Goal: Task Accomplishment & Management: Manage account settings

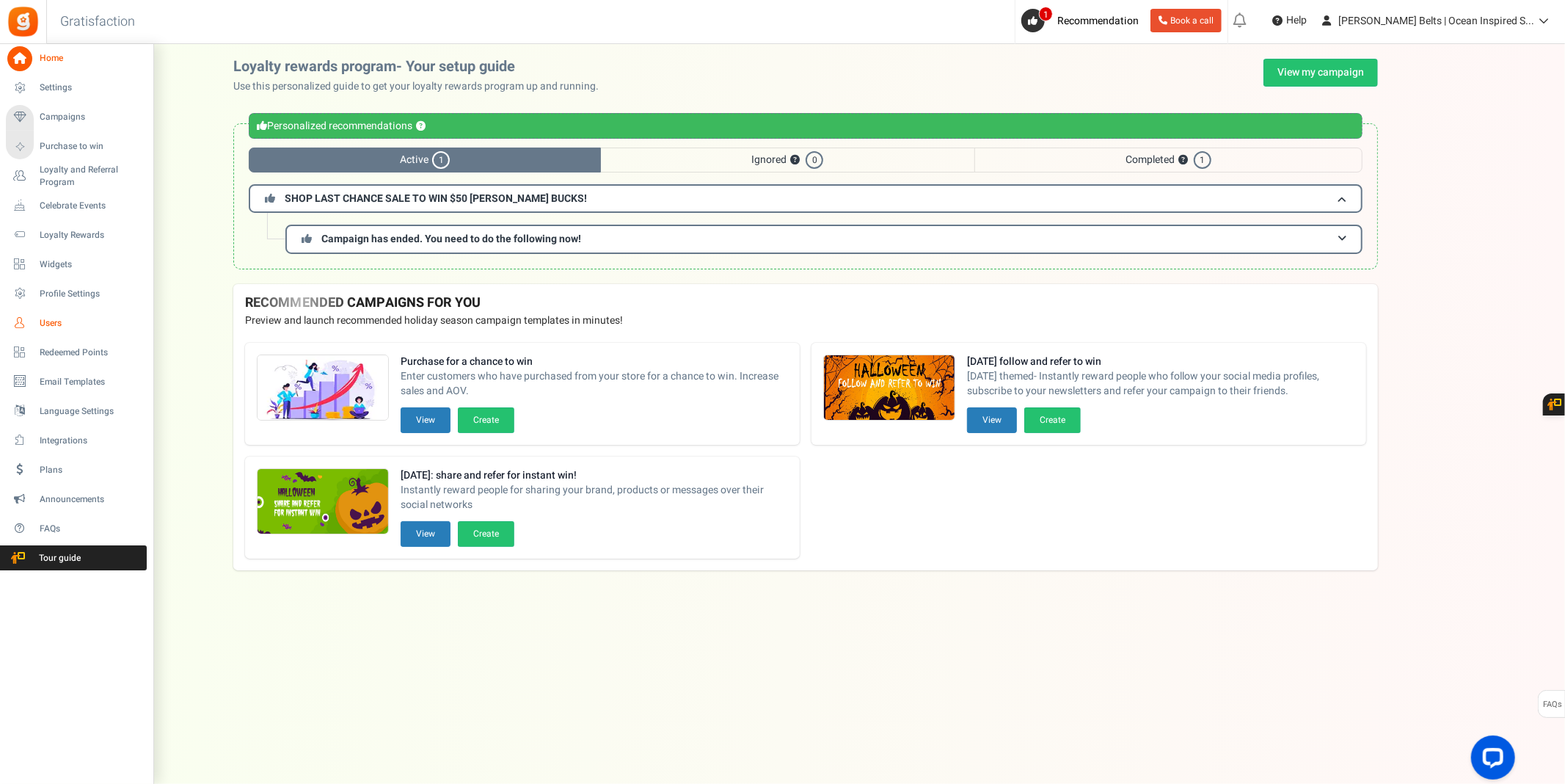
click at [49, 320] on span "Users" at bounding box center [91, 323] width 102 height 12
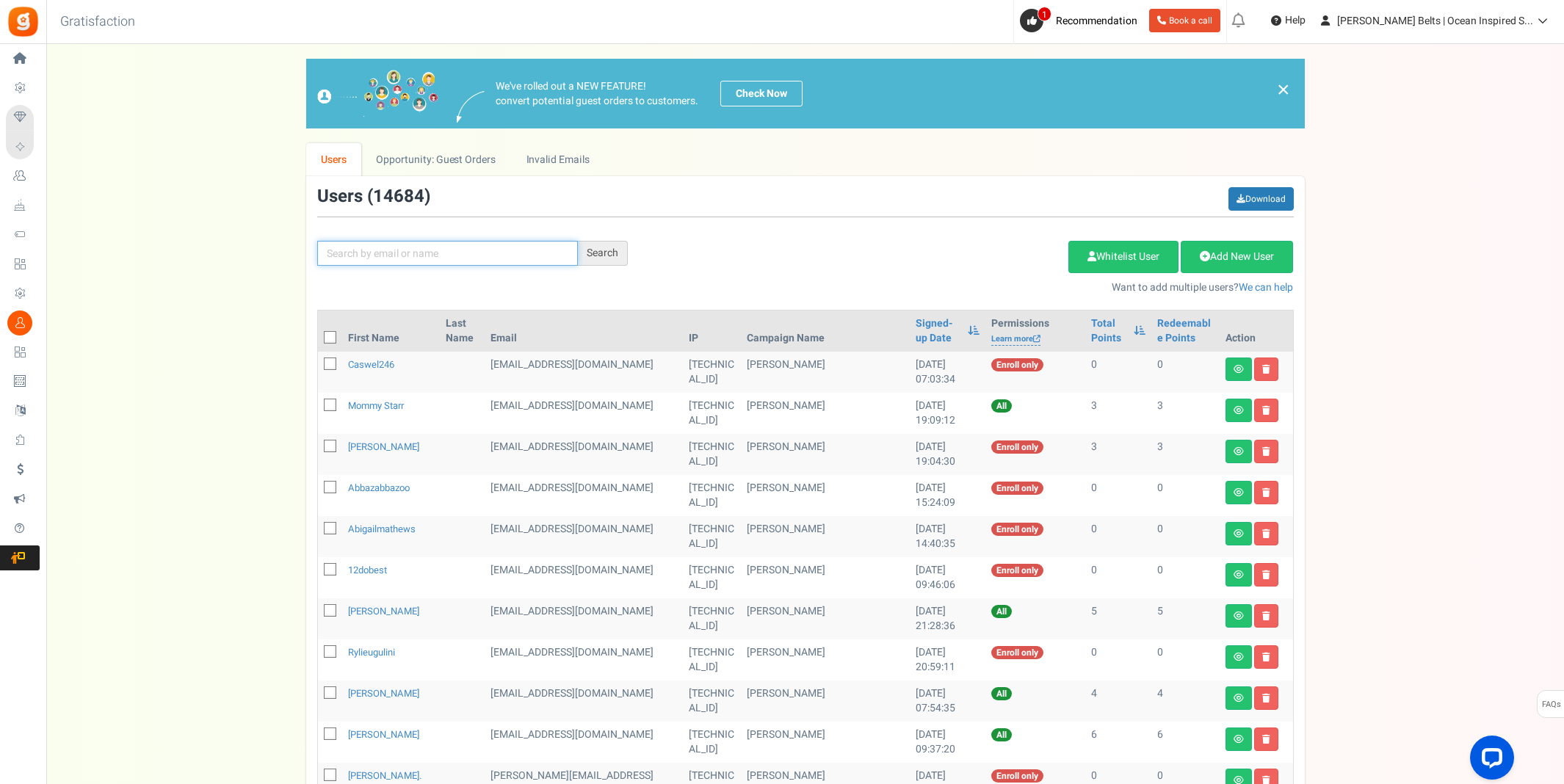
click at [523, 251] on input "text" at bounding box center [448, 253] width 261 height 25
type input "[PERSON_NAME]"
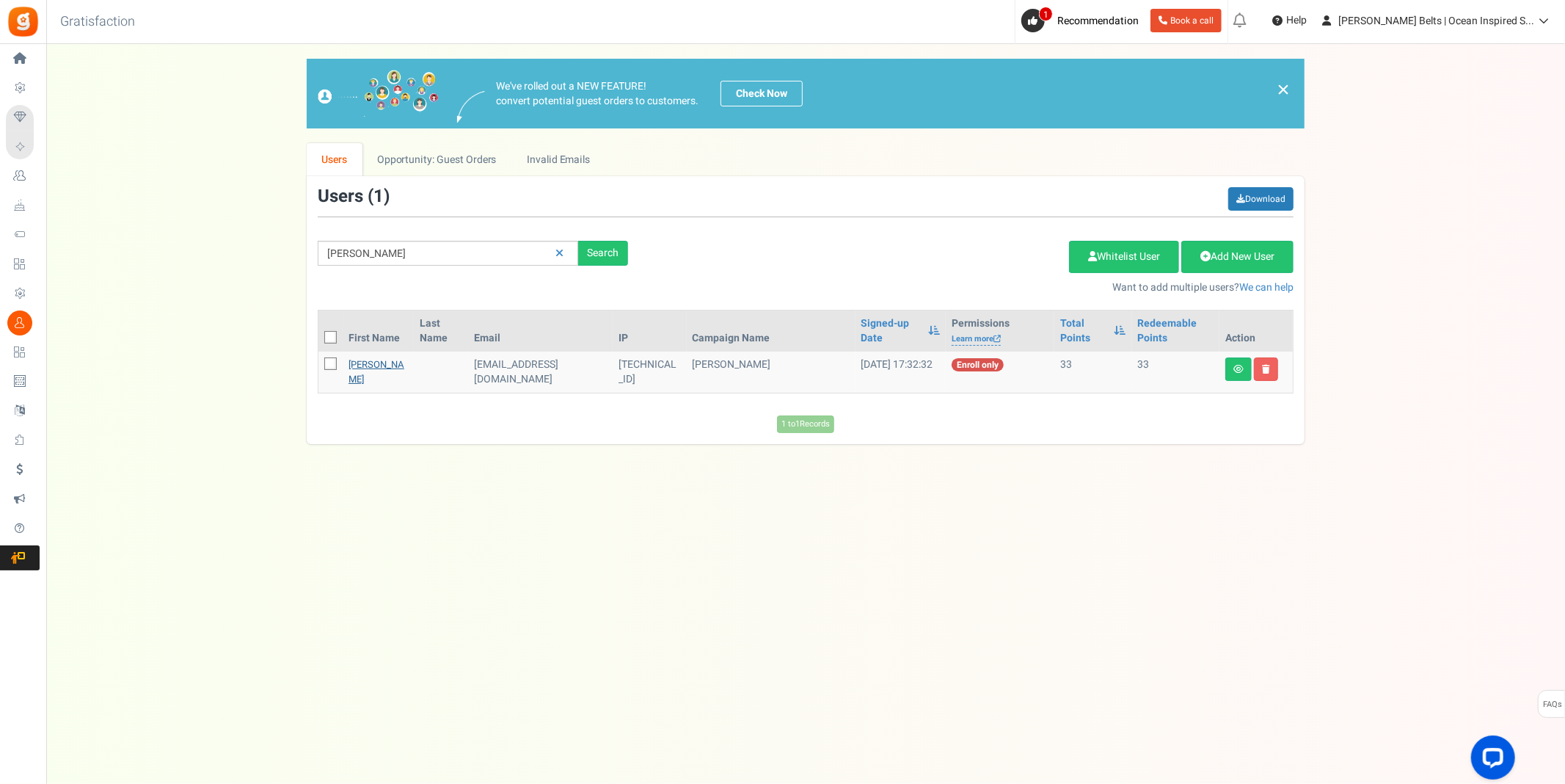
click at [372, 377] on link "[PERSON_NAME]" at bounding box center [376, 371] width 56 height 29
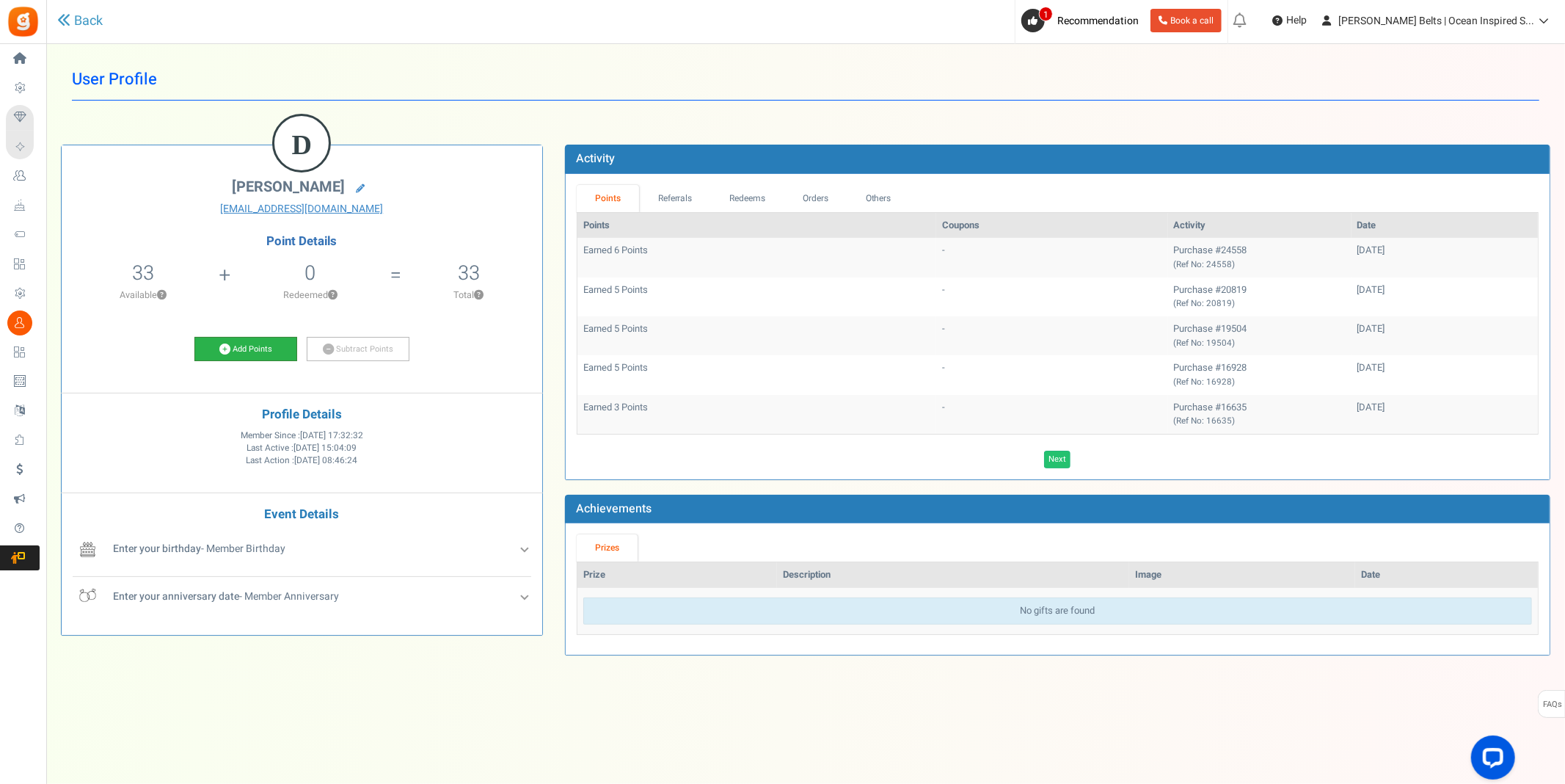
click at [261, 337] on link "Add Points" at bounding box center [246, 349] width 102 height 25
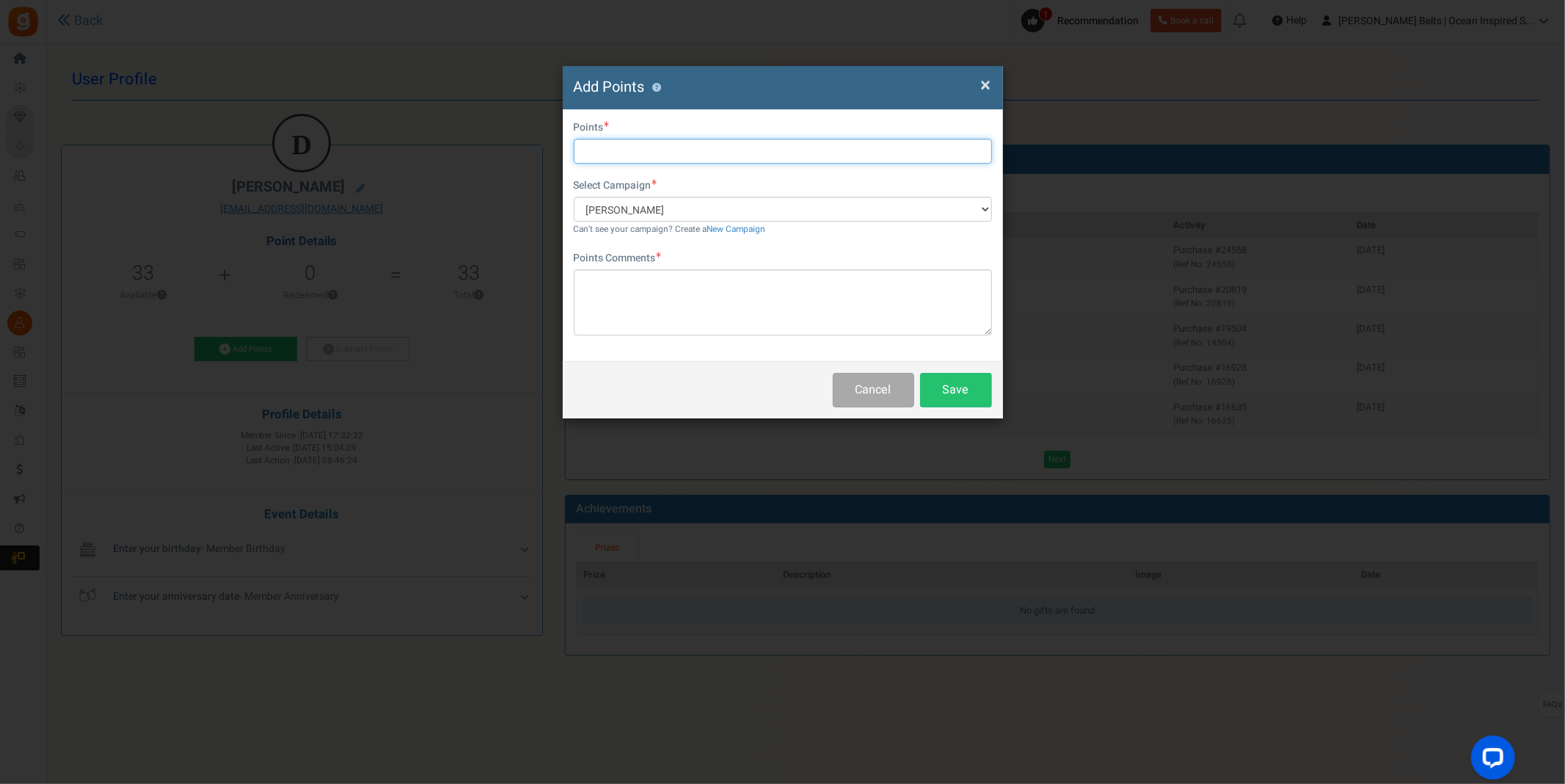
click at [737, 151] on input "text" at bounding box center [782, 151] width 418 height 25
type input "10"
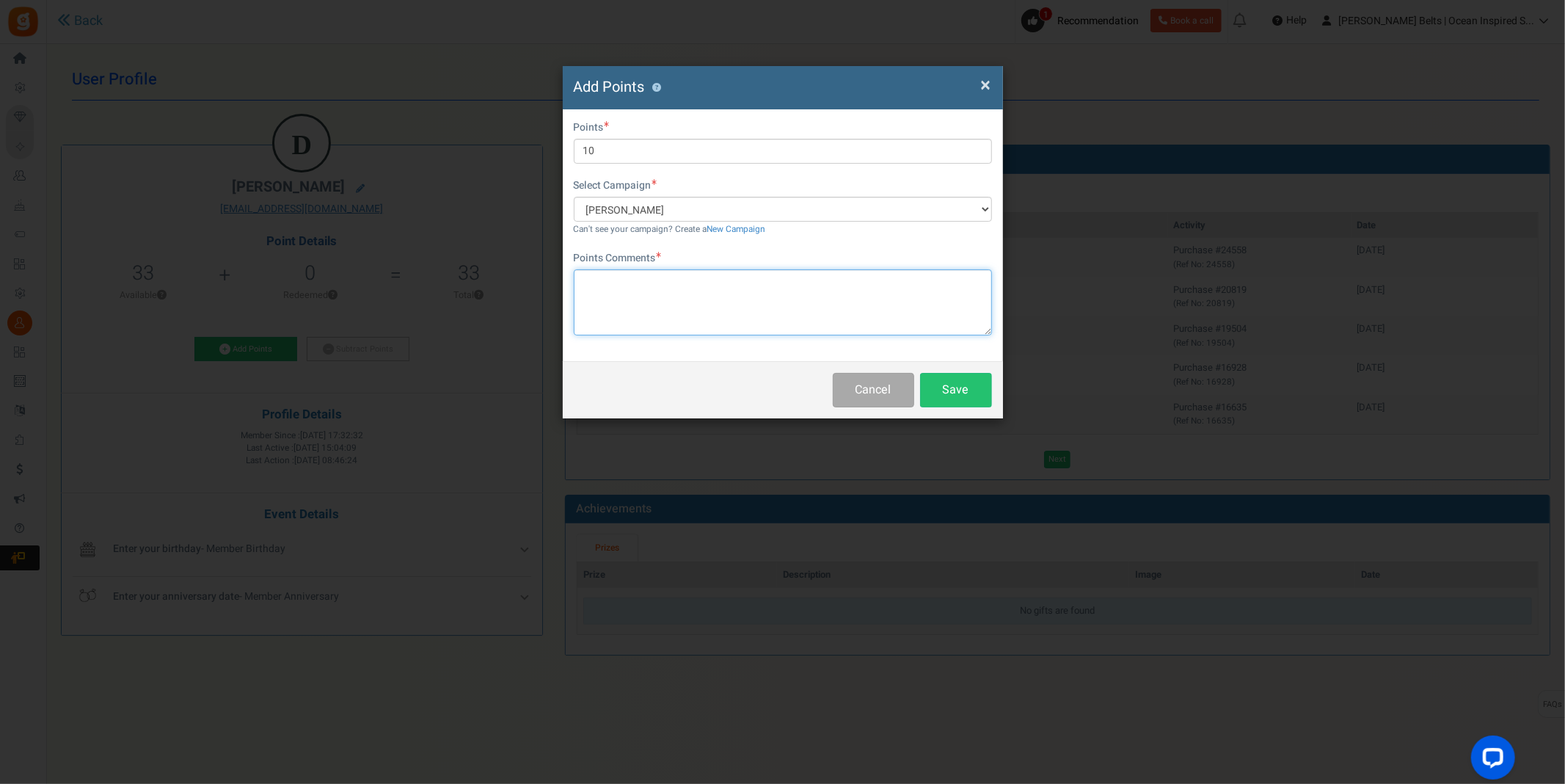
click at [762, 292] on textarea at bounding box center [782, 302] width 418 height 66
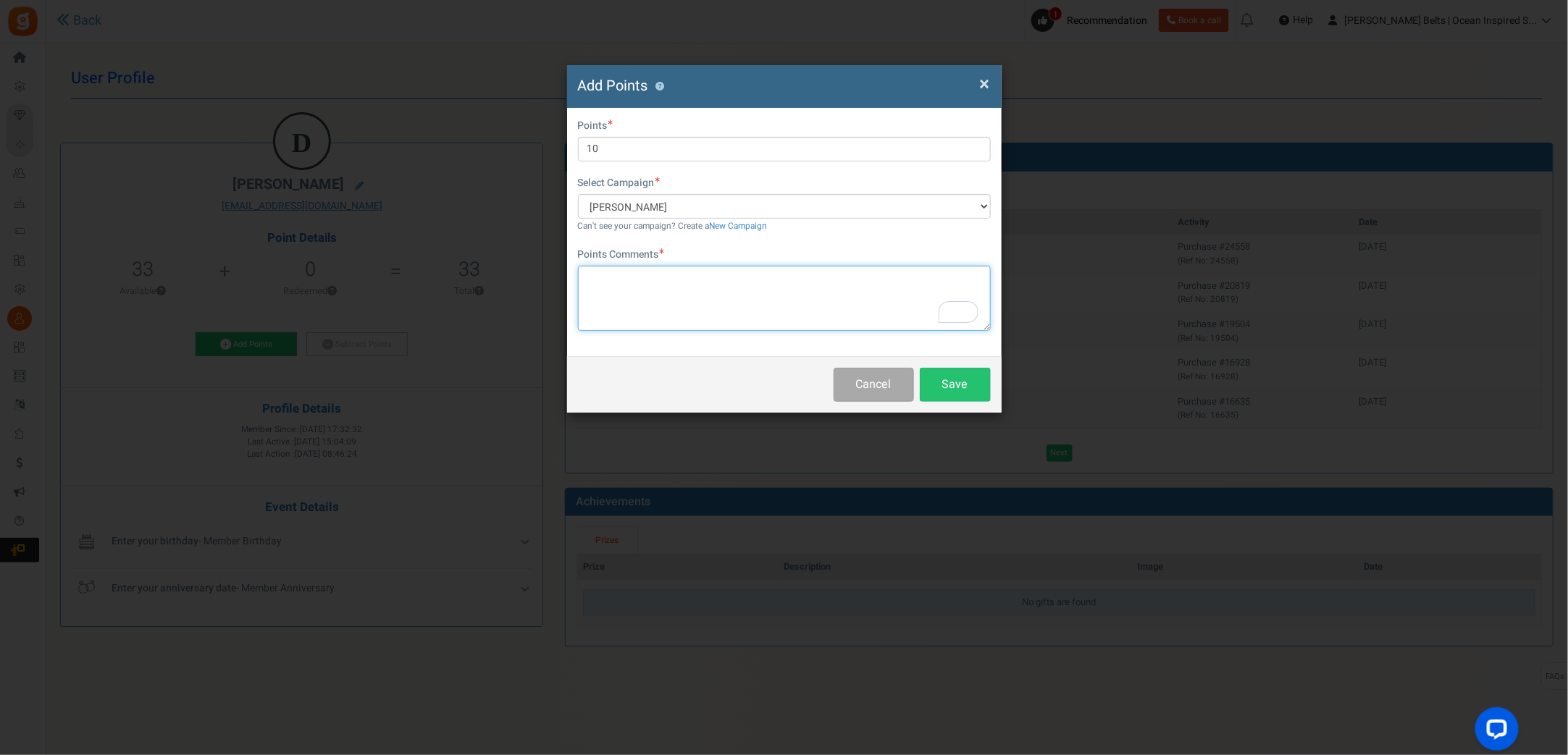
paste textarea "$10 [PERSON_NAME] Bucks Email Promo [DATE]-[DATE] [DATE] LC"
type textarea "$10 [PERSON_NAME] Bucks Email Promo [DATE]-[DATE] [DATE] LC"
click at [977, 378] on button "Save" at bounding box center [955, 385] width 71 height 34
